Goal: Communication & Community: Answer question/provide support

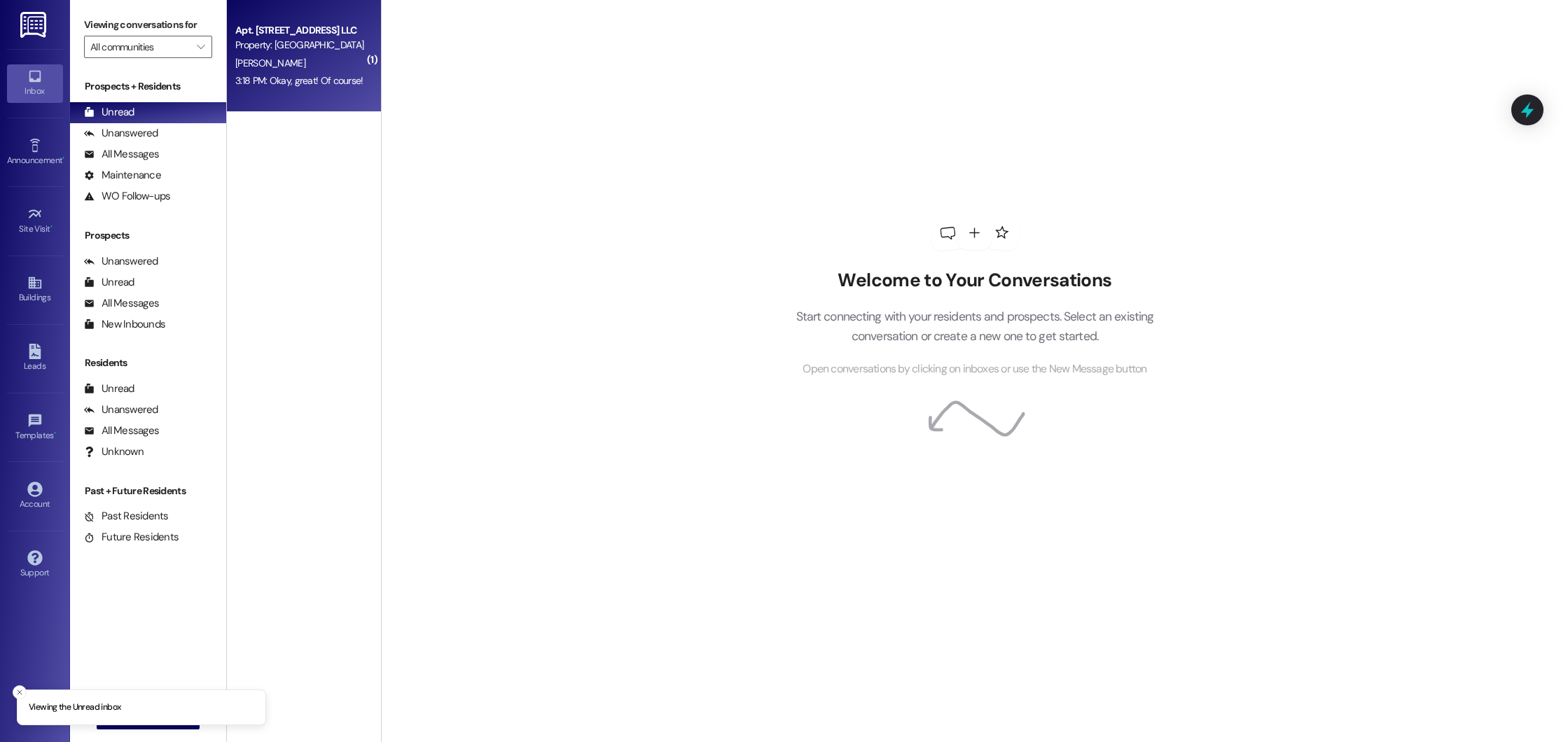
click at [355, 52] on div "Apt. [STREET_ADDRESS] LLC Property: [GEOGRAPHIC_DATA][PERSON_NAME] 3:18 PM: Oka…" at bounding box center [304, 56] width 154 height 112
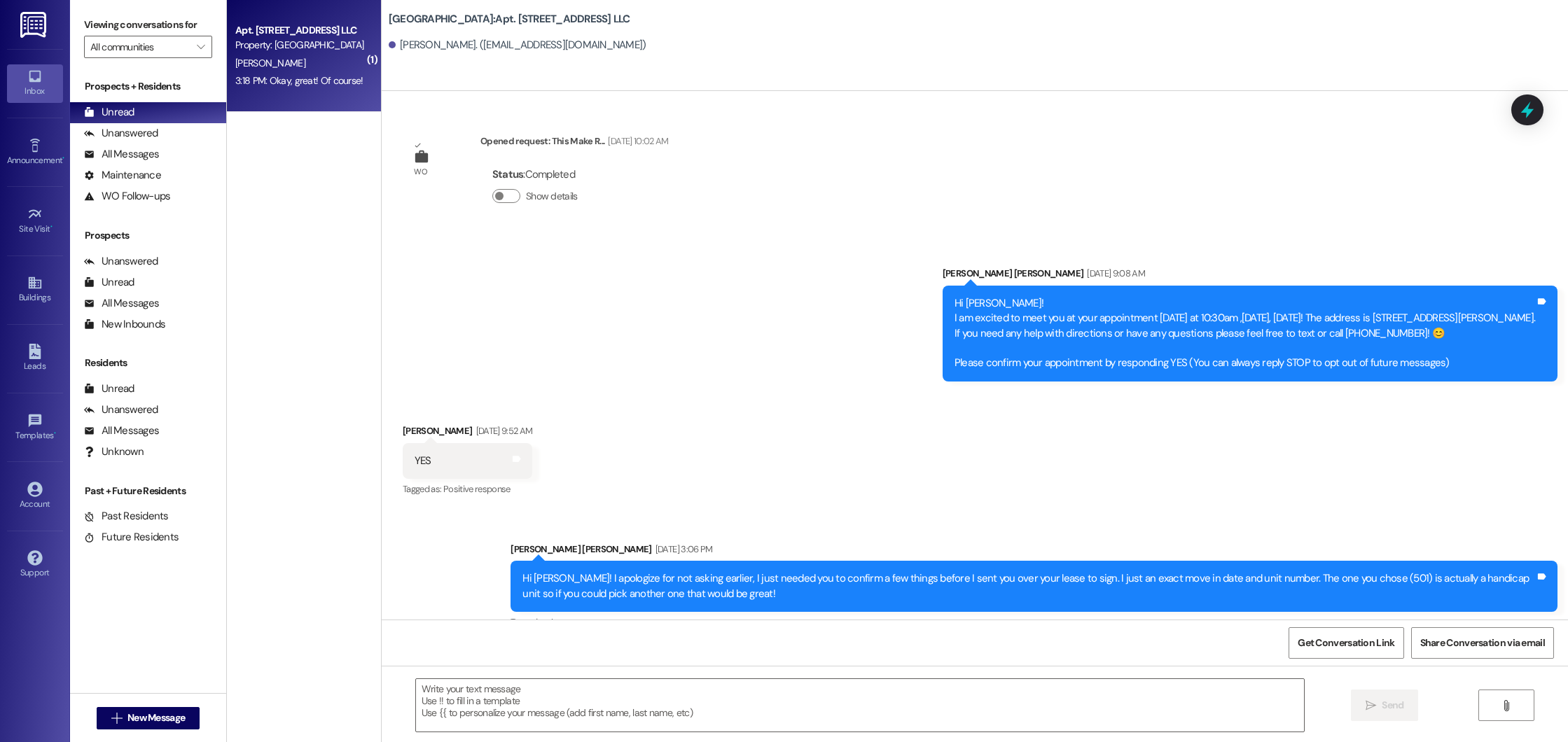
scroll to position [14685, 0]
